Goal: Task Accomplishment & Management: Use online tool/utility

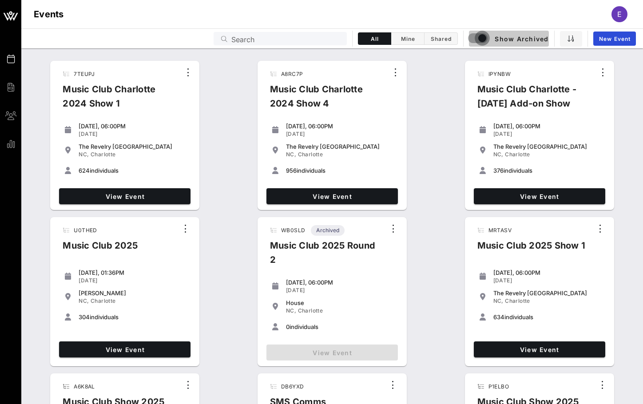
click at [477, 40] on div "button" at bounding box center [482, 38] width 12 height 12
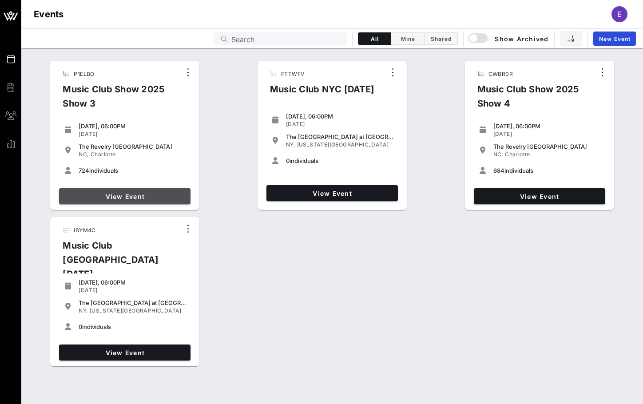
click at [145, 195] on span "View Event" at bounding box center [125, 197] width 124 height 8
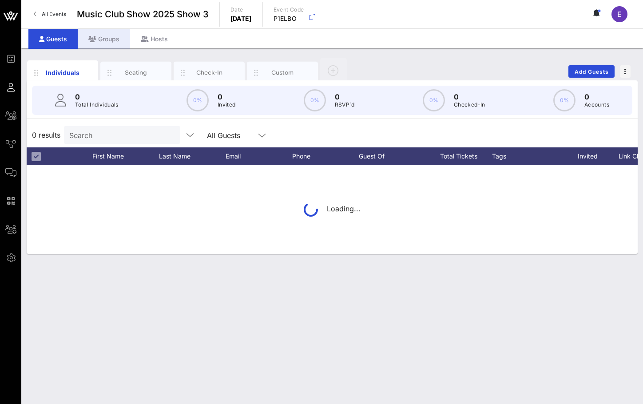
click at [116, 38] on div "Groups" at bounding box center [104, 39] width 52 height 20
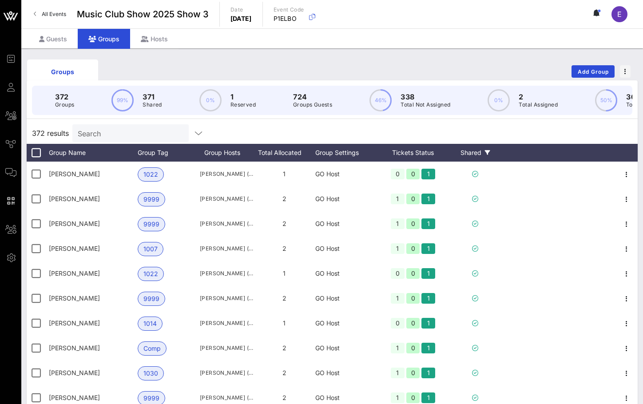
click at [470, 156] on div "Shared" at bounding box center [474, 153] width 53 height 18
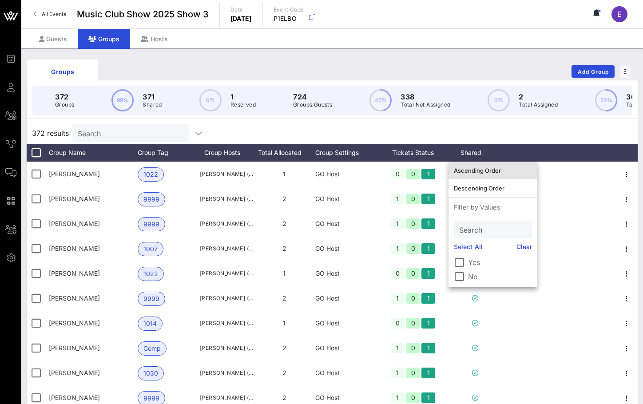
click at [480, 170] on div "Ascending Order" at bounding box center [493, 170] width 78 height 7
click at [554, 139] on div "372 results Search" at bounding box center [332, 133] width 611 height 21
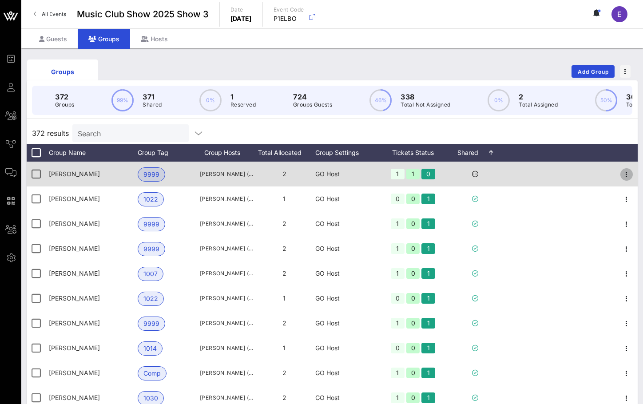
click at [623, 177] on icon "button" at bounding box center [626, 174] width 11 height 11
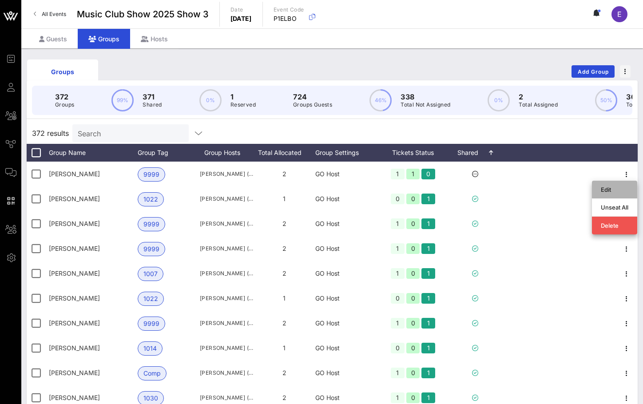
click at [601, 194] on div "Edit" at bounding box center [615, 189] width 28 height 14
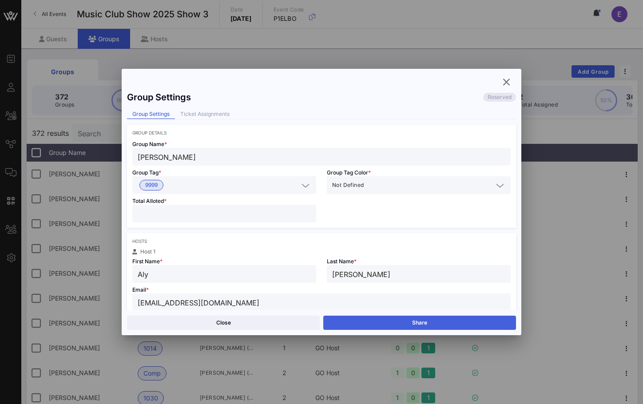
click at [413, 329] on button "Share" at bounding box center [419, 323] width 193 height 14
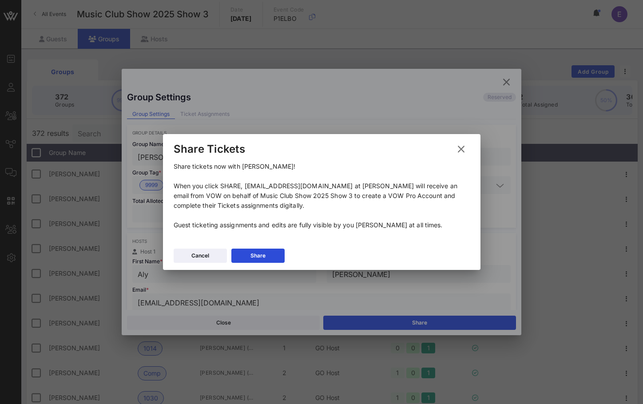
click at [284, 256] on div "Cancel Share" at bounding box center [321, 257] width 317 height 26
click at [275, 255] on button "Share" at bounding box center [257, 256] width 53 height 14
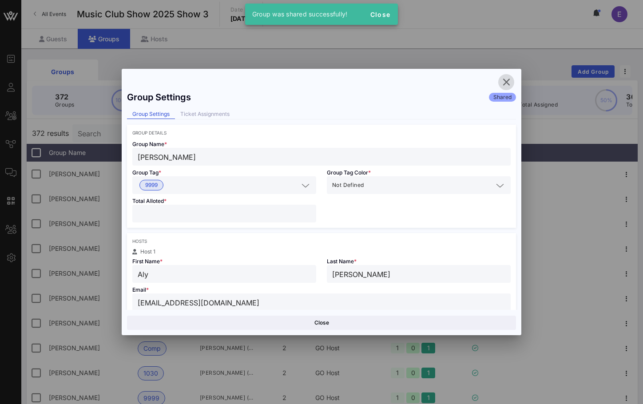
click at [504, 85] on icon "button" at bounding box center [506, 82] width 11 height 11
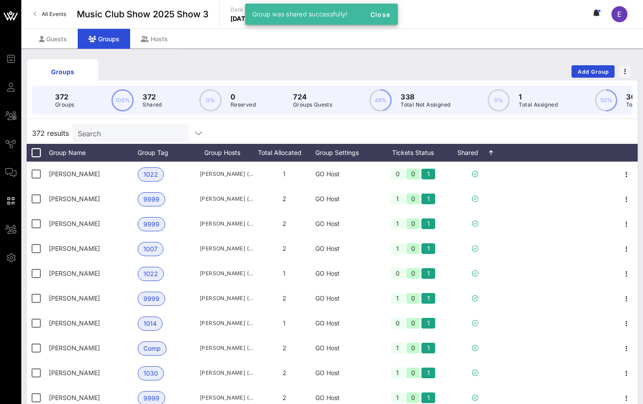
click at [55, 16] on span "All Events" at bounding box center [54, 14] width 24 height 7
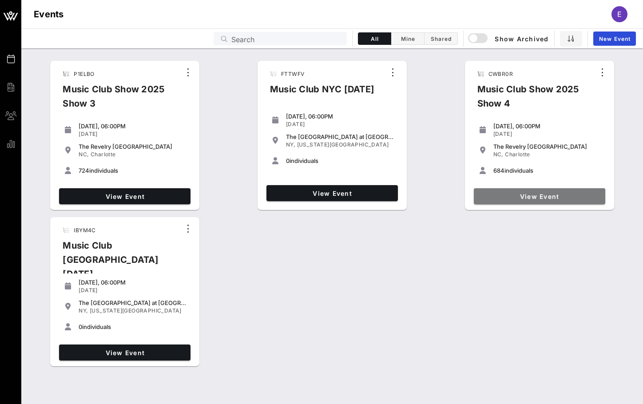
click at [509, 190] on link "View Event" at bounding box center [539, 196] width 131 height 16
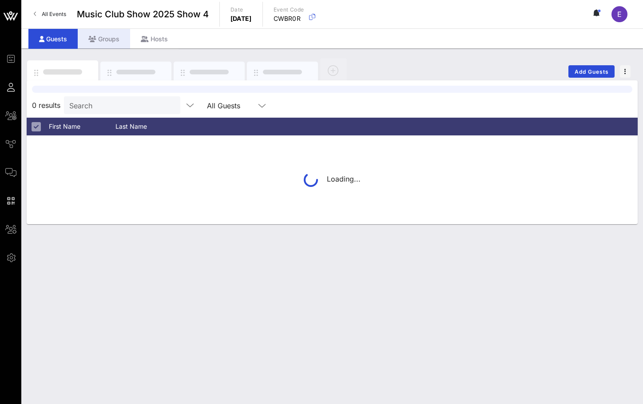
click at [103, 43] on div "Groups" at bounding box center [104, 39] width 52 height 20
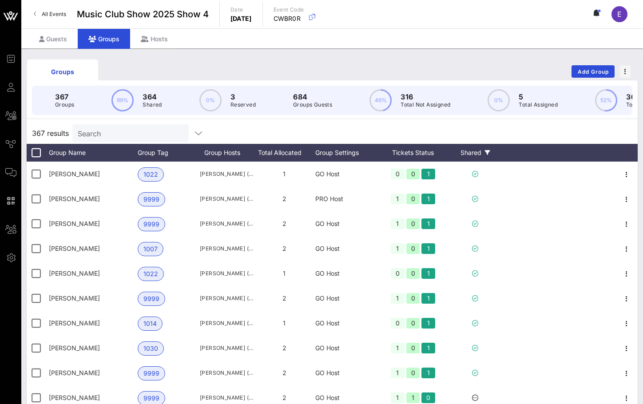
click at [473, 152] on div "Shared" at bounding box center [474, 153] width 53 height 18
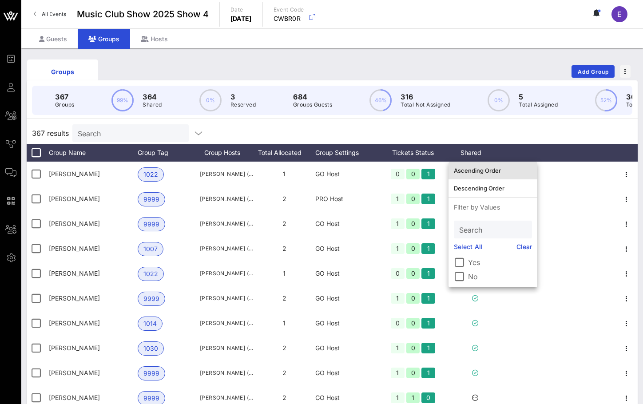
click at [478, 166] on div "Ascending Order" at bounding box center [493, 170] width 78 height 14
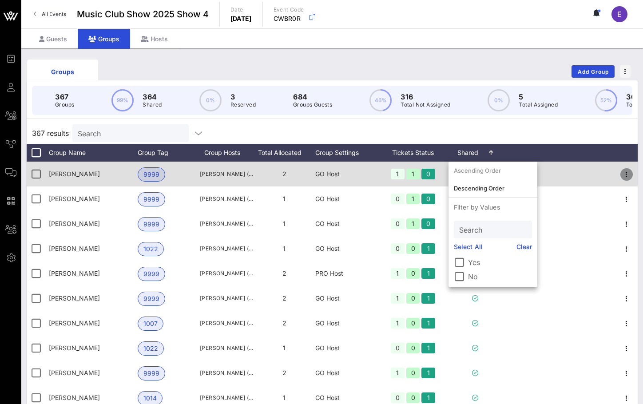
click at [628, 174] on icon "button" at bounding box center [626, 174] width 11 height 11
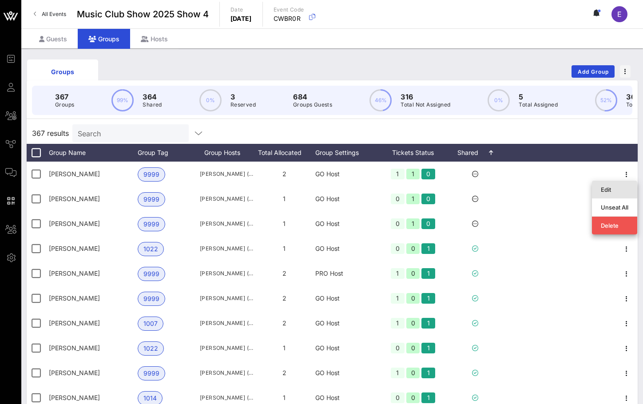
click at [605, 190] on div "Edit" at bounding box center [615, 189] width 28 height 7
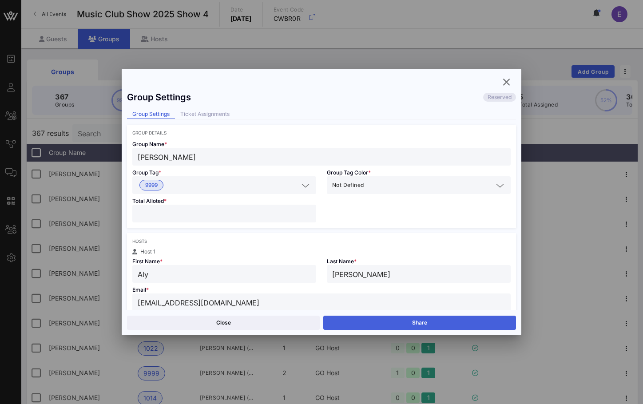
click at [339, 322] on button "Share" at bounding box center [419, 323] width 193 height 14
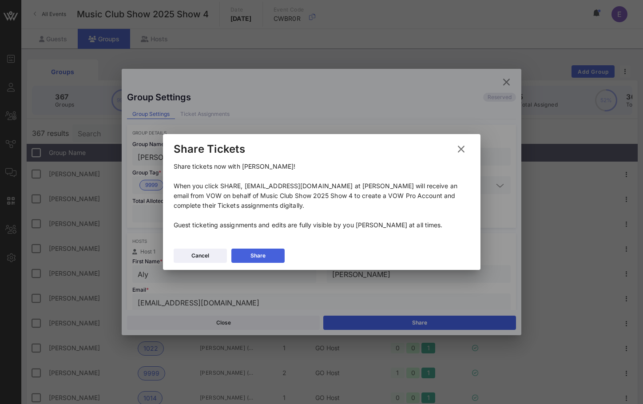
click at [277, 252] on button "Share" at bounding box center [257, 256] width 53 height 14
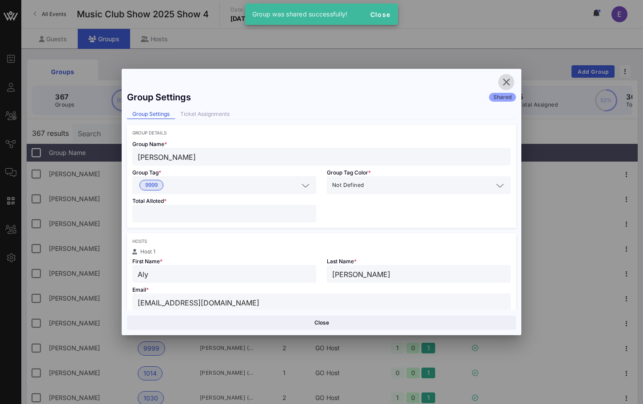
click at [508, 79] on icon "button" at bounding box center [506, 82] width 11 height 11
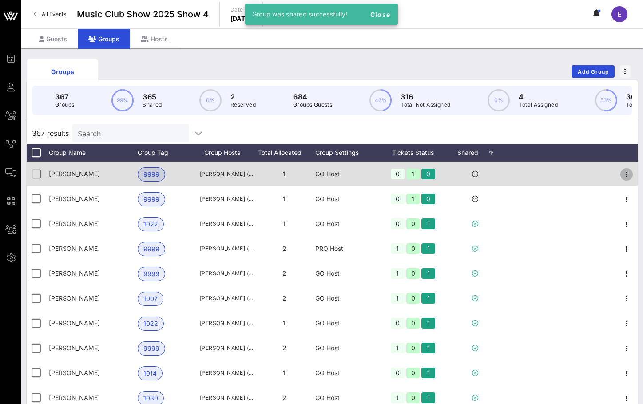
click at [627, 175] on icon "button" at bounding box center [626, 174] width 11 height 11
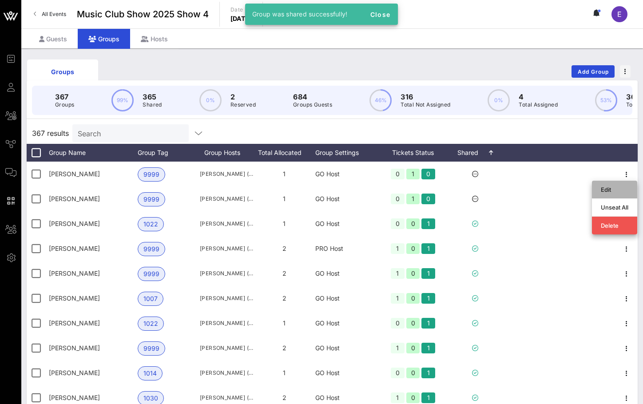
click at [604, 183] on div "Edit" at bounding box center [615, 189] width 28 height 14
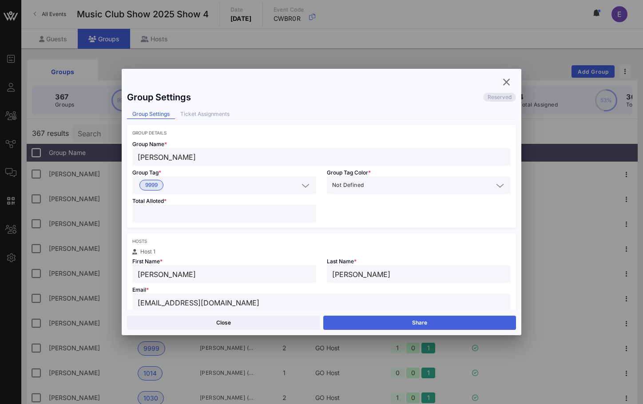
click at [350, 322] on button "Share" at bounding box center [419, 323] width 193 height 14
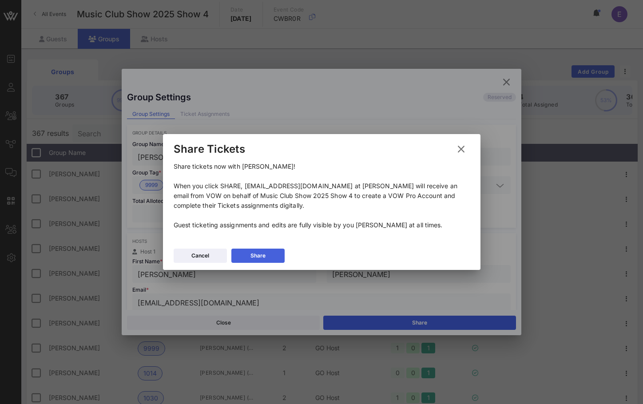
click at [258, 252] on button "Share" at bounding box center [257, 256] width 53 height 14
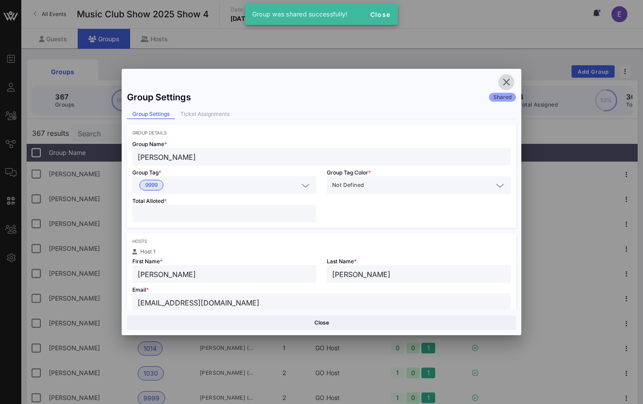
click at [502, 79] on icon "button" at bounding box center [506, 82] width 11 height 11
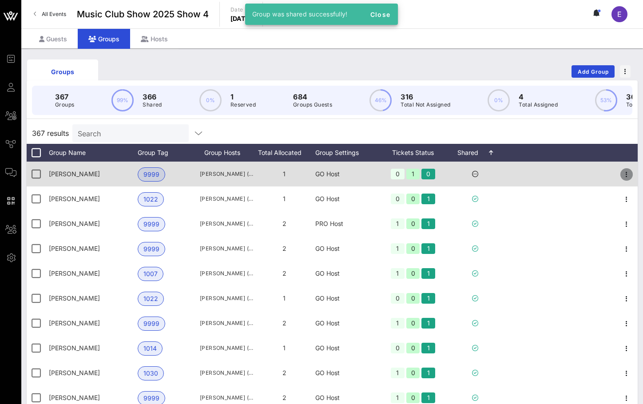
click at [625, 171] on icon "button" at bounding box center [626, 174] width 11 height 11
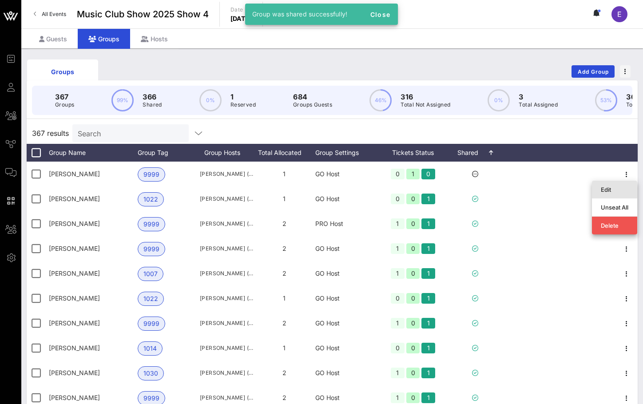
click at [601, 190] on div "Edit" at bounding box center [615, 189] width 28 height 7
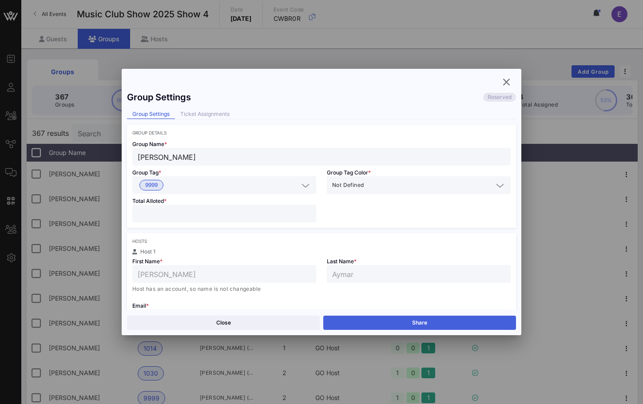
click at [408, 316] on button "Share" at bounding box center [419, 323] width 193 height 14
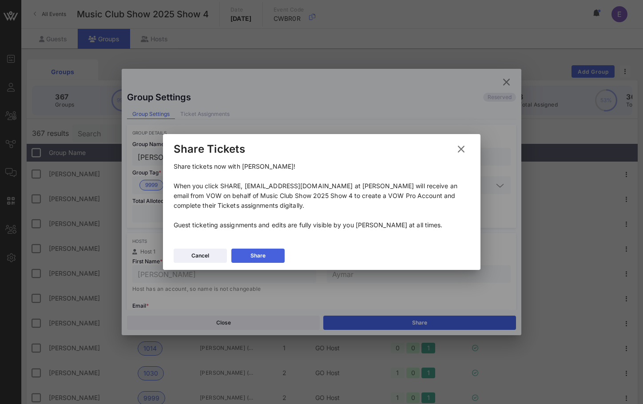
click at [280, 253] on button "Share" at bounding box center [257, 256] width 53 height 14
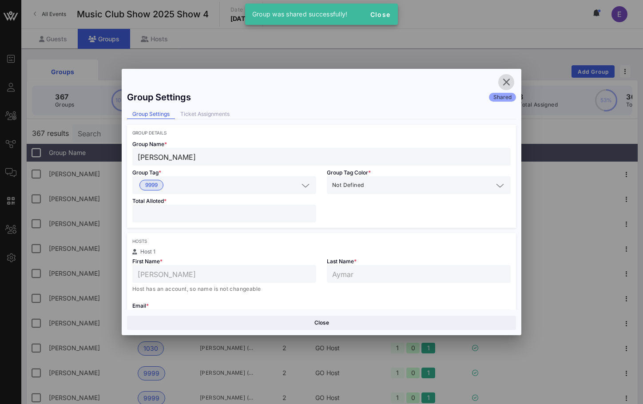
click at [507, 79] on icon "button" at bounding box center [506, 82] width 11 height 11
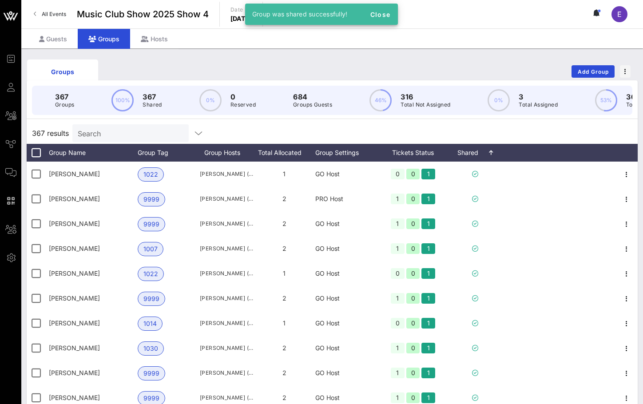
click at [141, 138] on input "Search" at bounding box center [130, 133] width 104 height 12
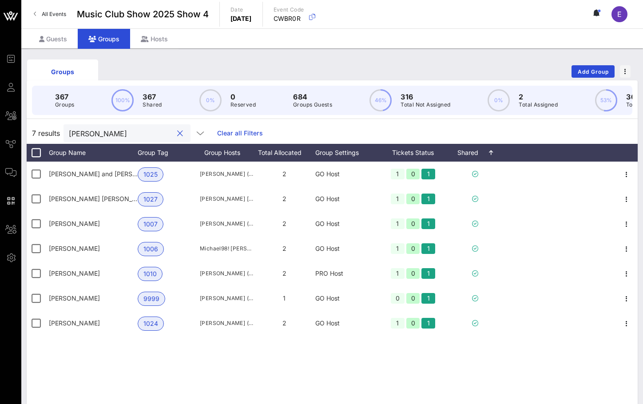
click at [131, 134] on input "[PERSON_NAME]" at bounding box center [121, 133] width 104 height 12
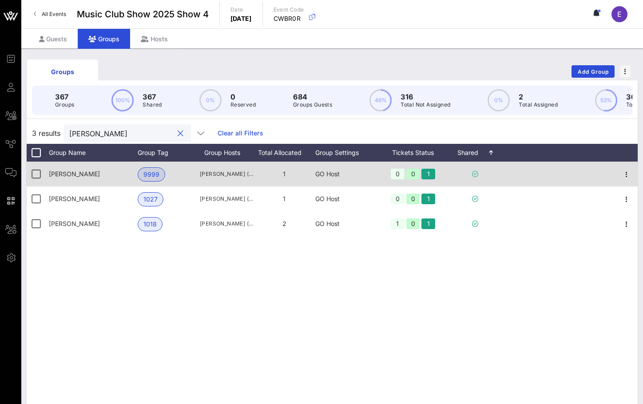
type input "[PERSON_NAME]"
click at [119, 176] on div "[PERSON_NAME]" at bounding box center [93, 174] width 89 height 25
click at [625, 169] on button "button" at bounding box center [626, 174] width 12 height 12
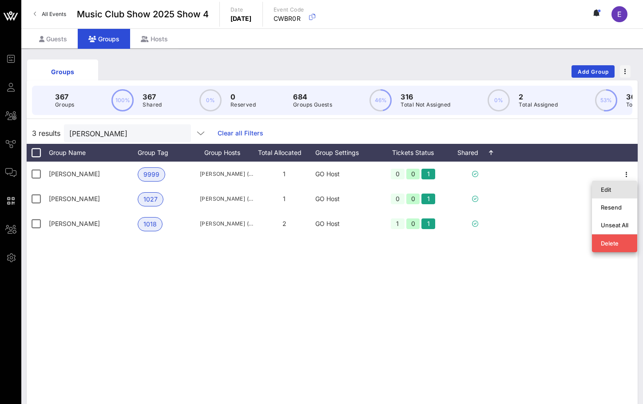
click at [609, 190] on div "Edit" at bounding box center [615, 189] width 28 height 7
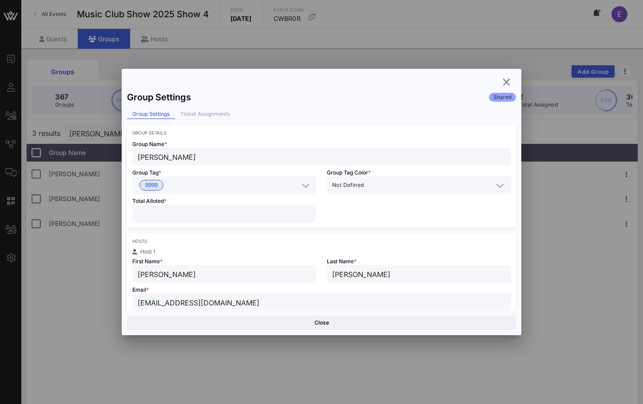
click at [232, 300] on input "[EMAIL_ADDRESS][DOMAIN_NAME]" at bounding box center [322, 303] width 368 height 12
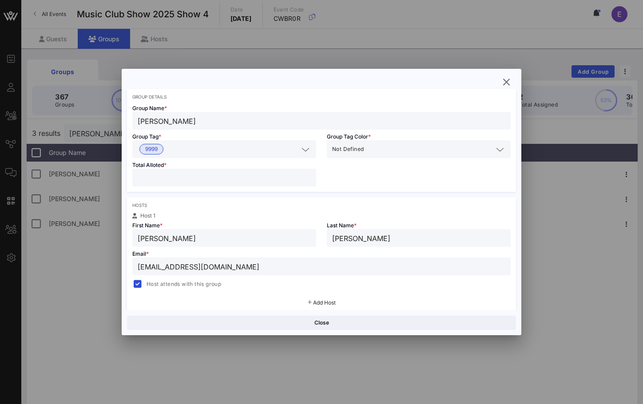
scroll to position [36, 0]
click at [506, 83] on icon "button" at bounding box center [506, 82] width 11 height 11
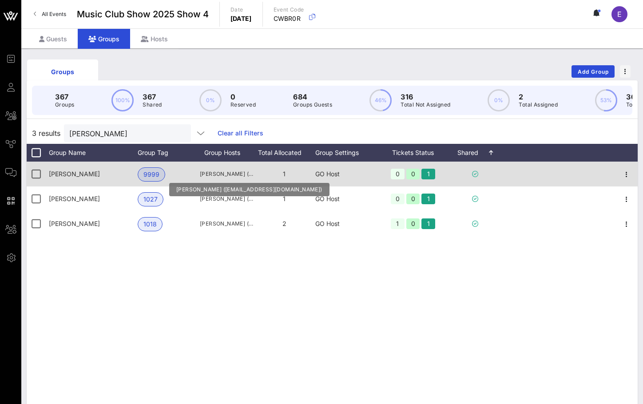
click at [219, 172] on span "[PERSON_NAME] ([EMAIL_ADDRESS][DOMAIN_NAME])" at bounding box center [226, 174] width 53 height 9
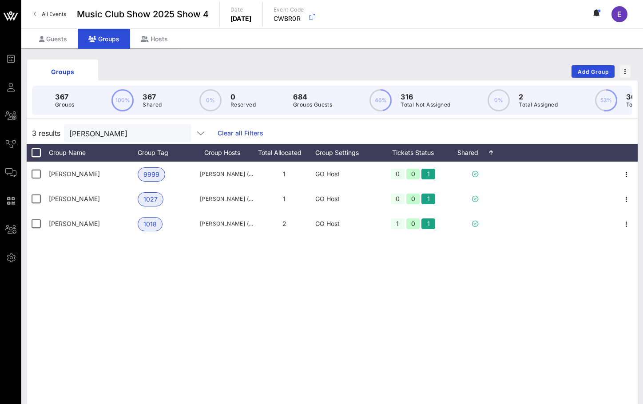
click at [61, 18] on link "All Events" at bounding box center [49, 14] width 43 height 14
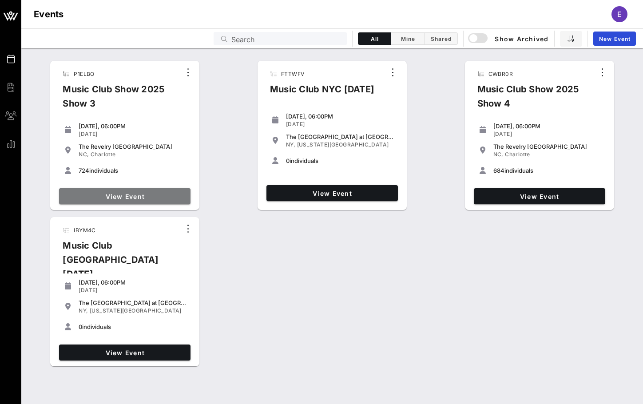
click at [156, 193] on span "View Event" at bounding box center [125, 197] width 124 height 8
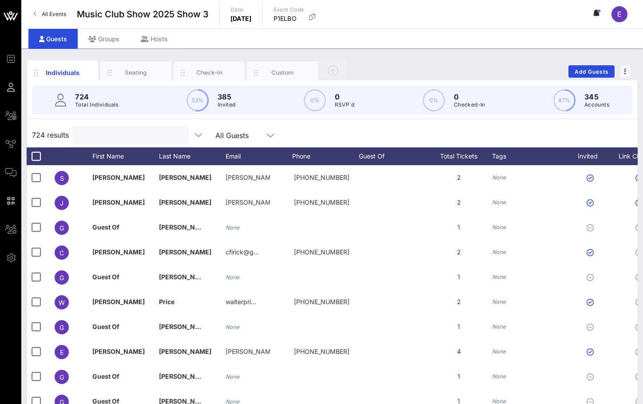
click at [94, 131] on input "text" at bounding box center [130, 135] width 104 height 12
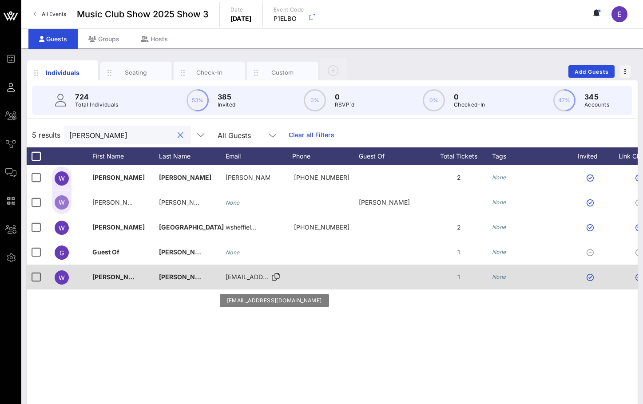
type input "[PERSON_NAME]"
click at [250, 274] on span "[EMAIL_ADDRESS][DOMAIN_NAME]" at bounding box center [279, 277] width 107 height 8
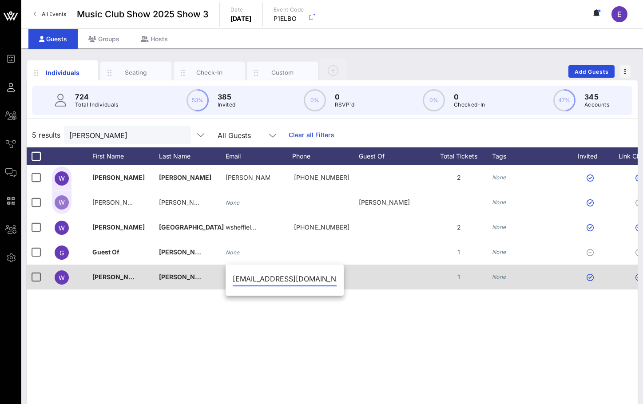
scroll to position [0, 0]
